Goal: Task Accomplishment & Management: Complete application form

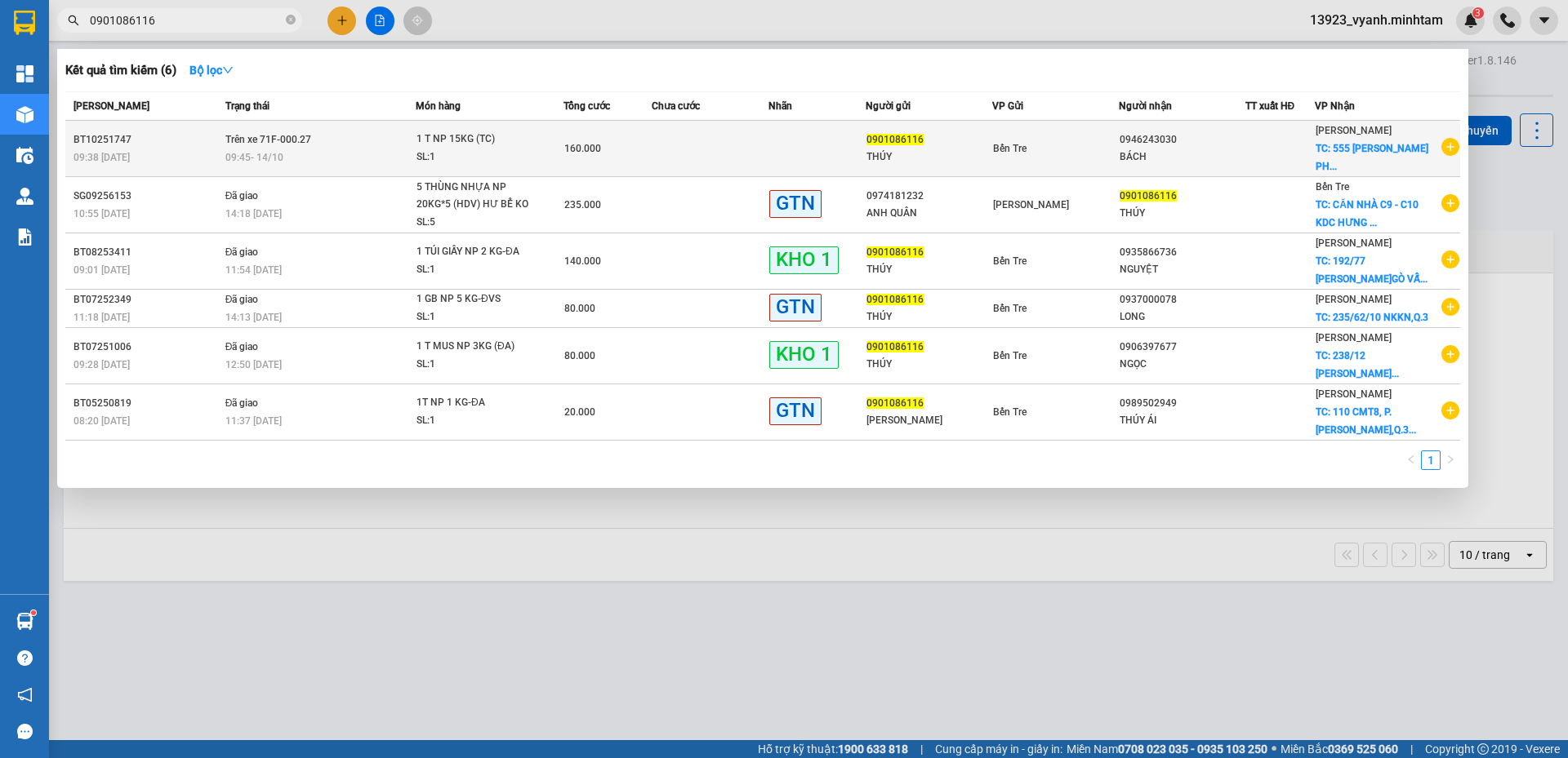
type input "0901086116"
click at [715, 155] on td at bounding box center [710, 149] width 117 height 56
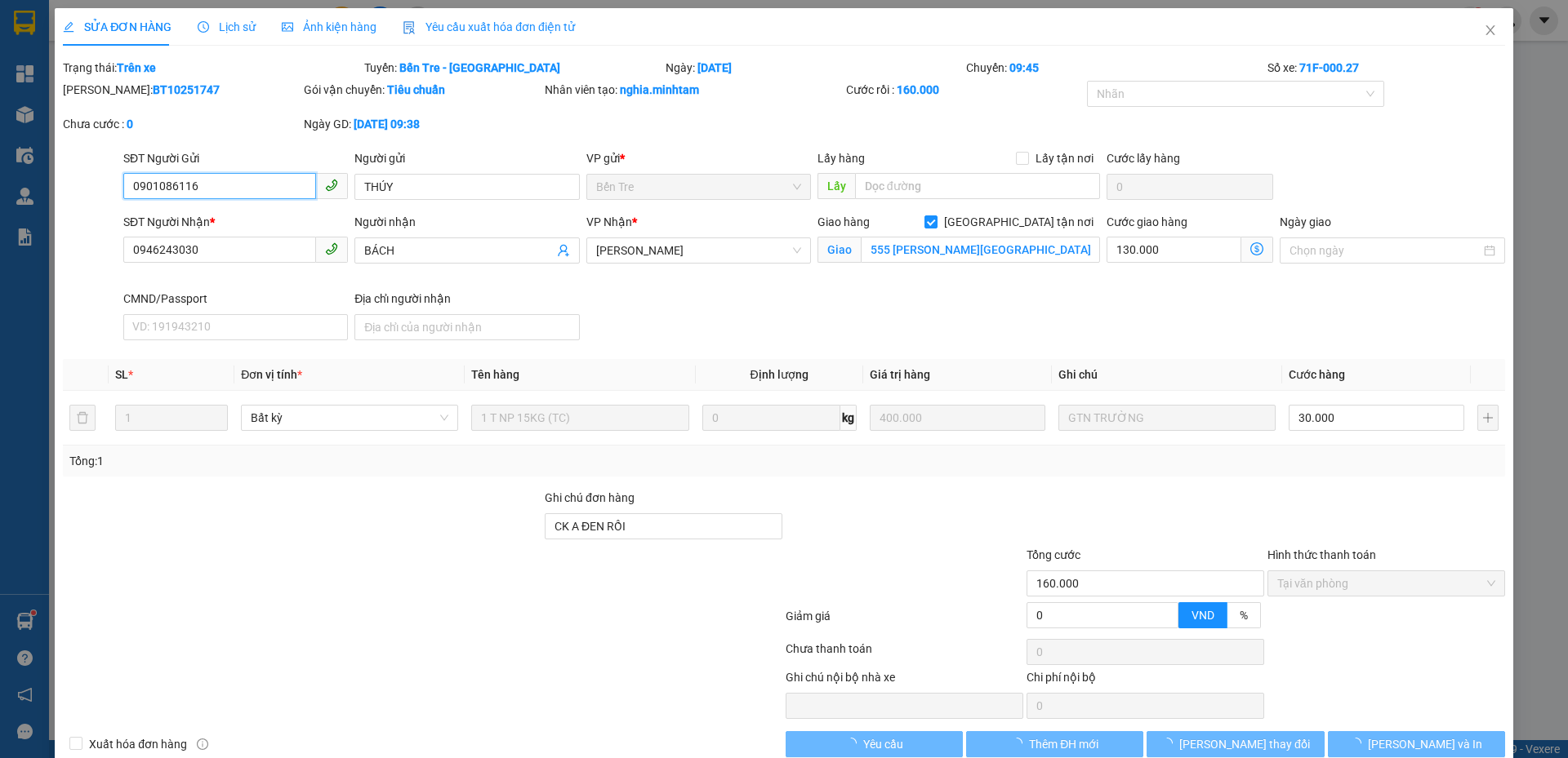
type input "0901086116"
type input "THÚY"
type input "0946243030"
type input "BÁCH"
checkbox input "true"
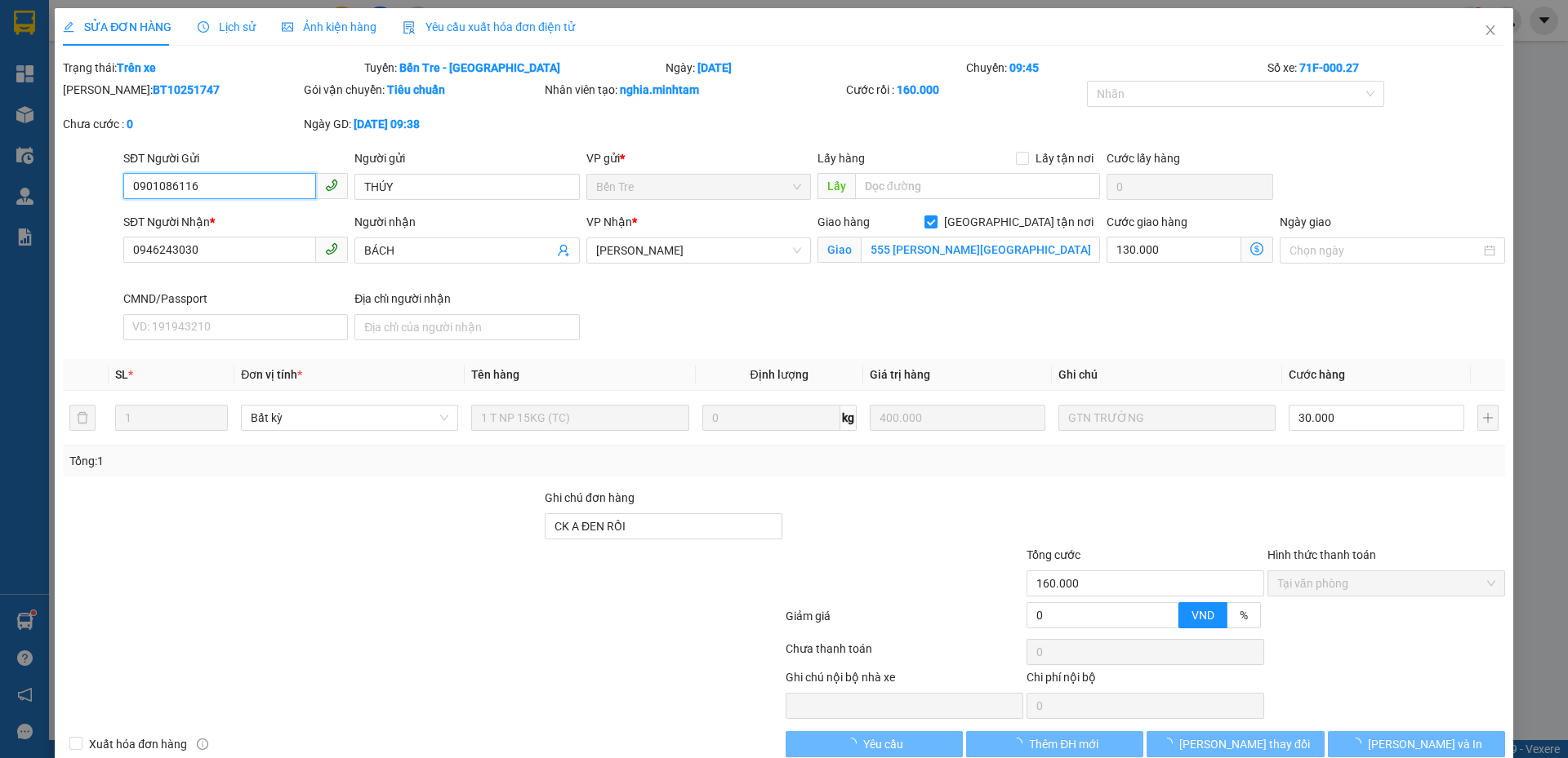
type input "555 [PERSON_NAME][GEOGRAPHIC_DATA]"
type input "CK A ĐEN RỒI"
type input "160.000"
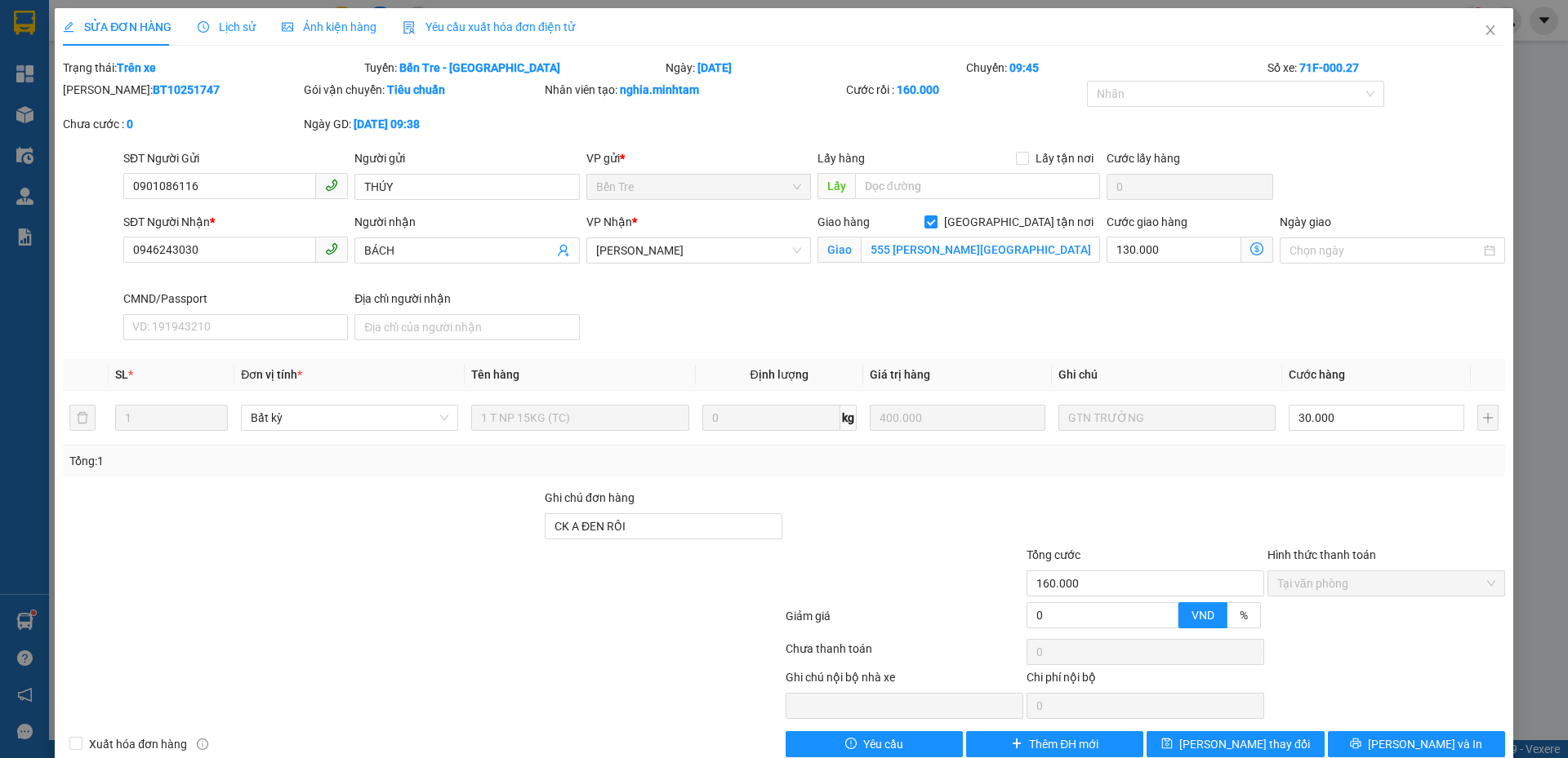
click at [215, 21] on span "Lịch sử" at bounding box center [226, 27] width 58 height 14
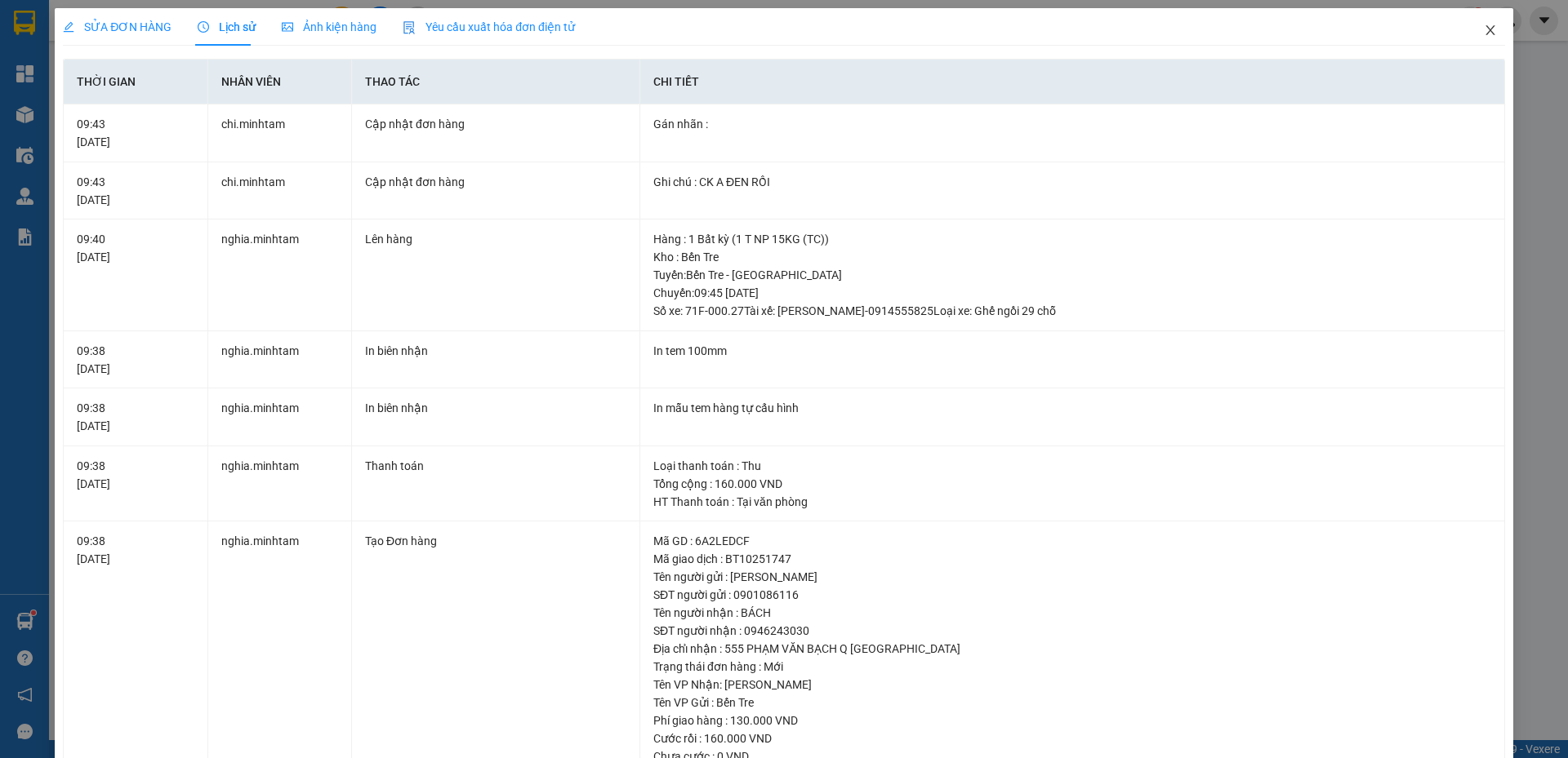
click at [1484, 34] on icon "close" at bounding box center [1491, 30] width 14 height 14
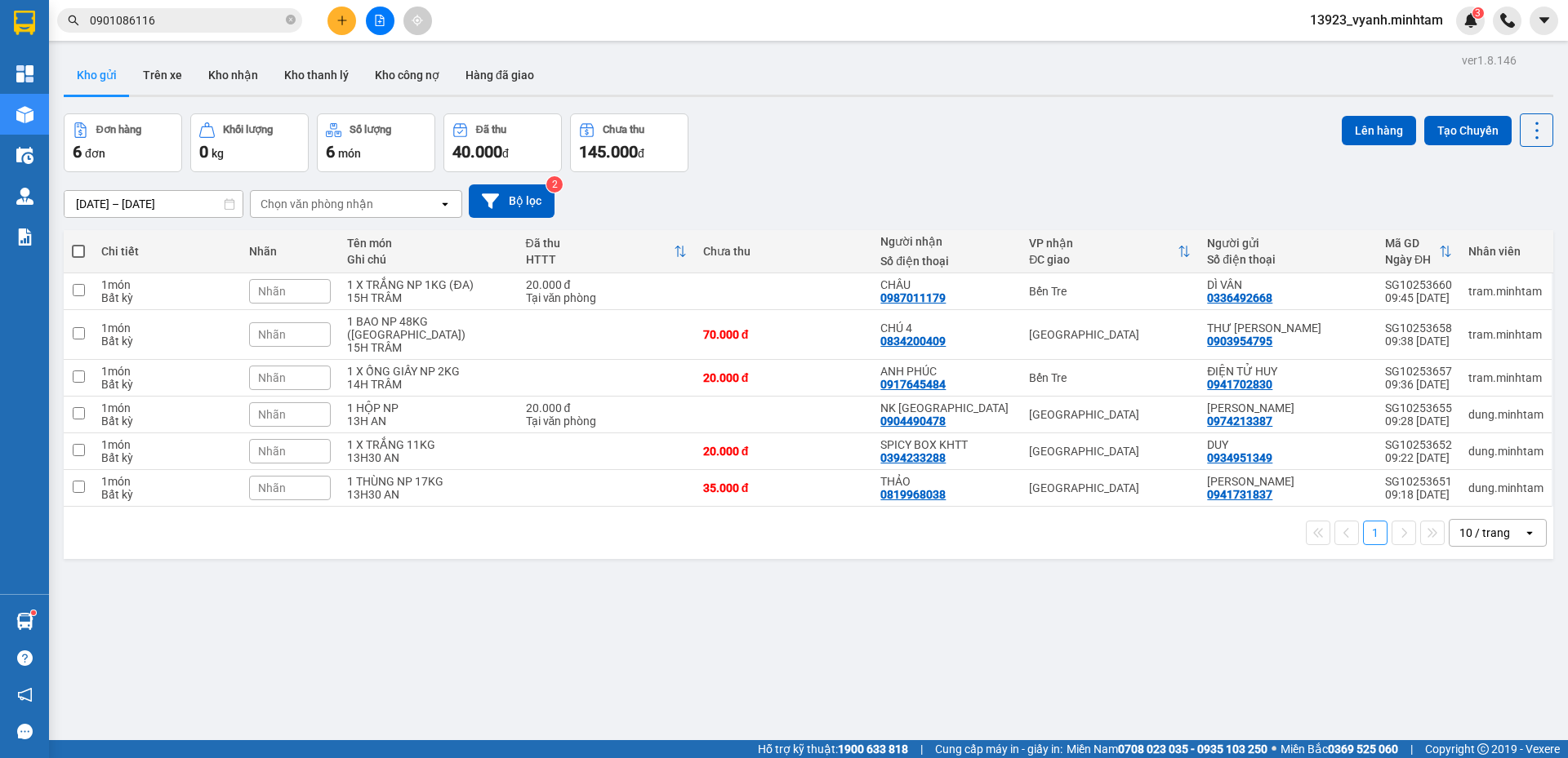
click at [211, 16] on input "0901086116" at bounding box center [186, 20] width 192 height 18
